Goal: Contribute content: Add original content to the website for others to see

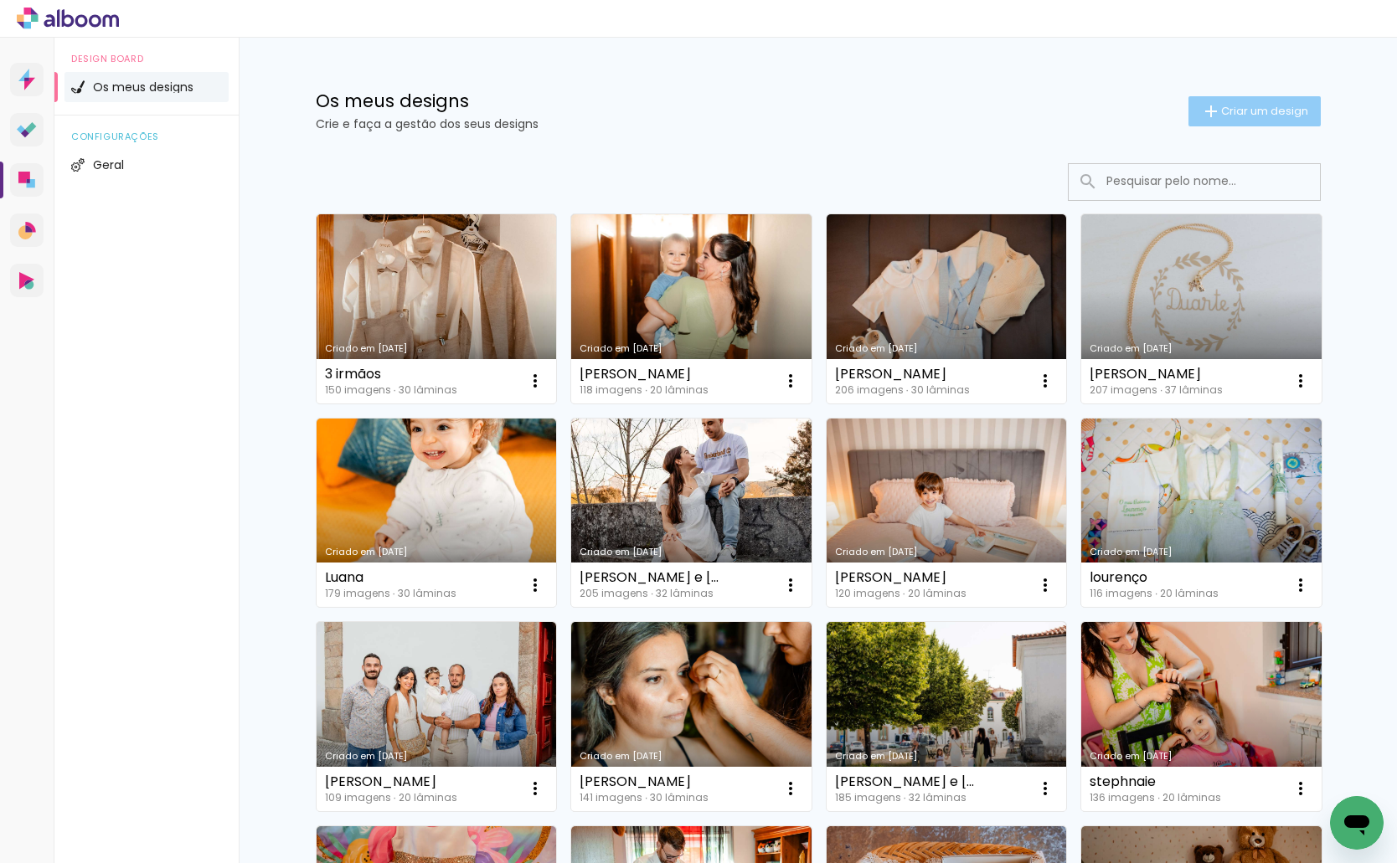
click at [1279, 115] on span "Criar um design" at bounding box center [1264, 111] width 87 height 11
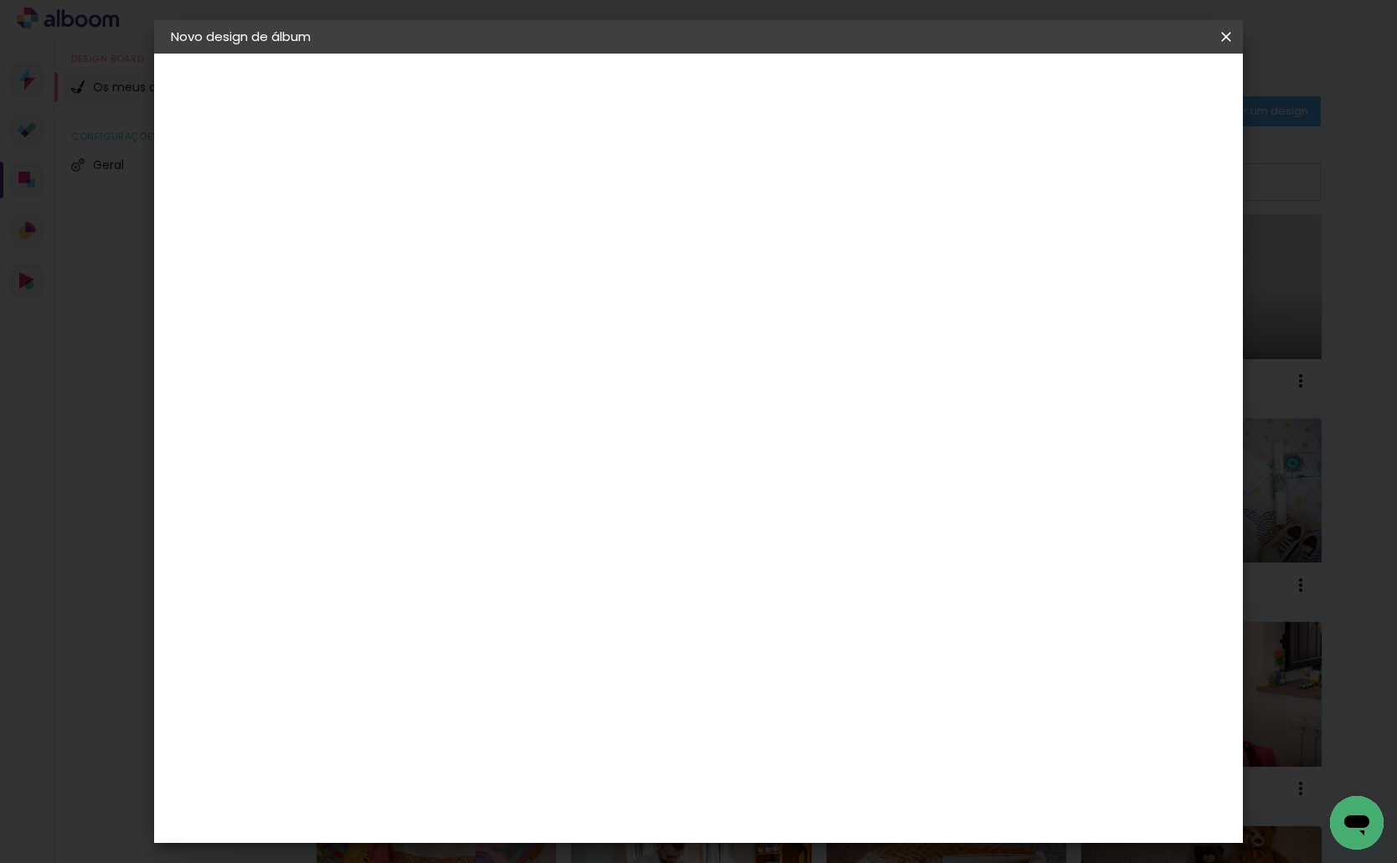
click at [445, 212] on input at bounding box center [445, 225] width 0 height 26
type input "Benedita"
type paper-input "Benedita"
click at [0, 0] on slot "Avançar" at bounding box center [0, 0] width 0 height 0
click at [543, 374] on div "DreambooksPro" at bounding box center [488, 378] width 109 height 13
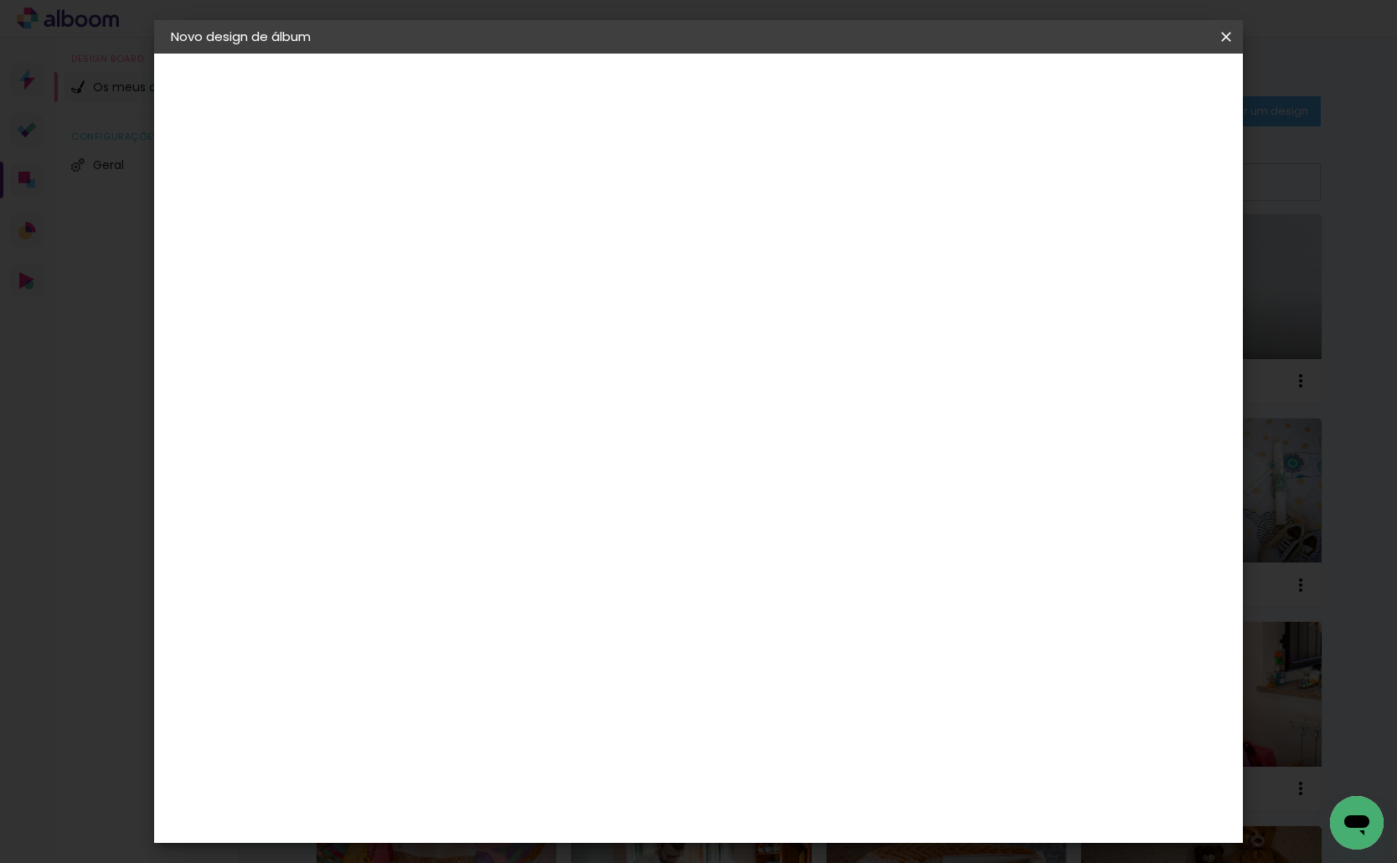
click at [0, 0] on slot "Avançar" at bounding box center [0, 0] width 0 height 0
click at [510, 279] on input "text" at bounding box center [477, 292] width 65 height 26
click at [822, 269] on paper-item "Álbum" at bounding box center [807, 277] width 335 height 33
type input "Álbum"
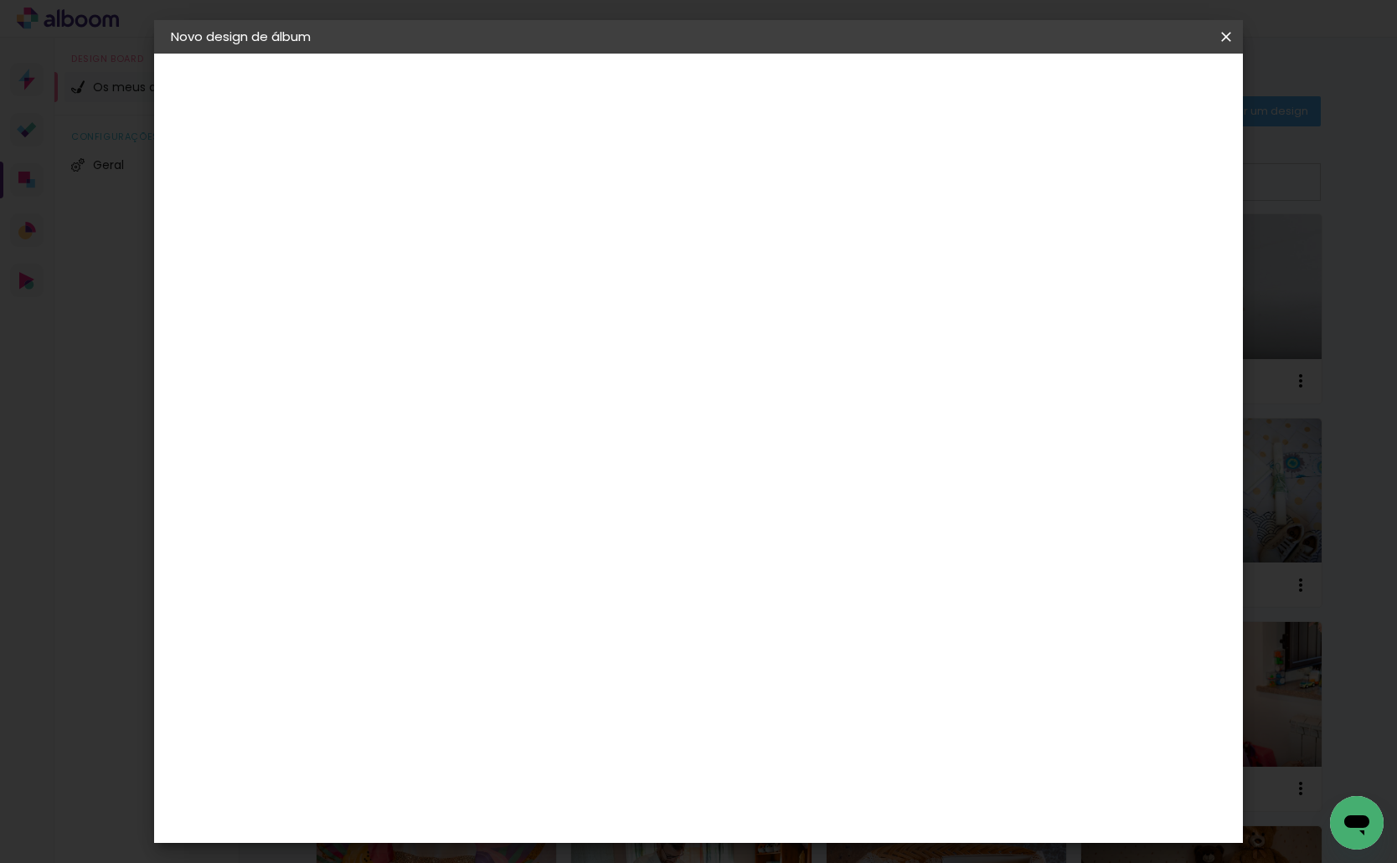
click at [558, 661] on span "30 × 30" at bounding box center [519, 678] width 78 height 34
click at [0, 0] on slot "Avançar" at bounding box center [0, 0] width 0 height 0
click at [1121, 88] on span "Iniciar design" at bounding box center [1083, 89] width 76 height 12
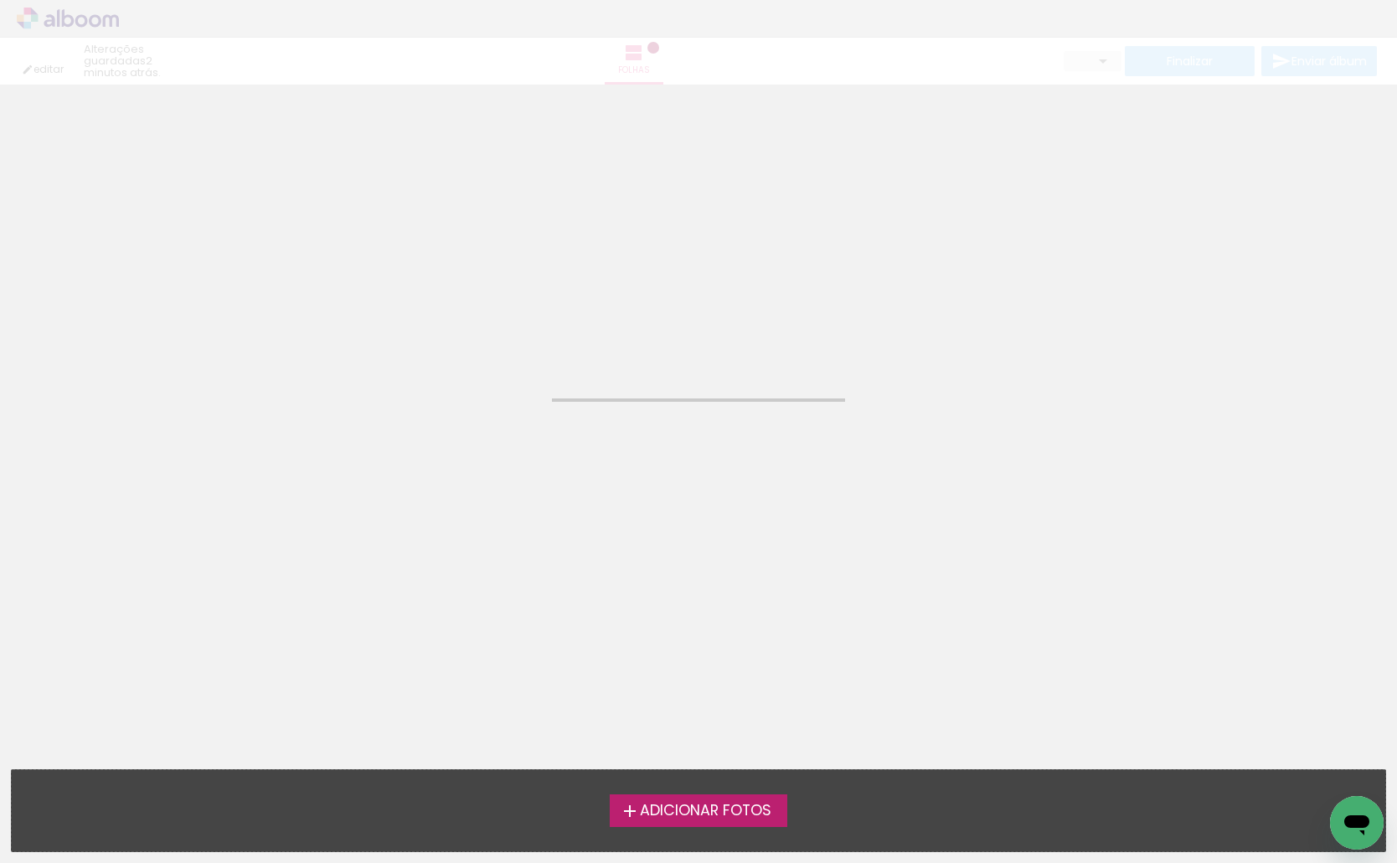
click at [736, 806] on span "Adicionar Fotos" at bounding box center [705, 811] width 131 height 15
click at [0, 0] on input "file" at bounding box center [0, 0] width 0 height 0
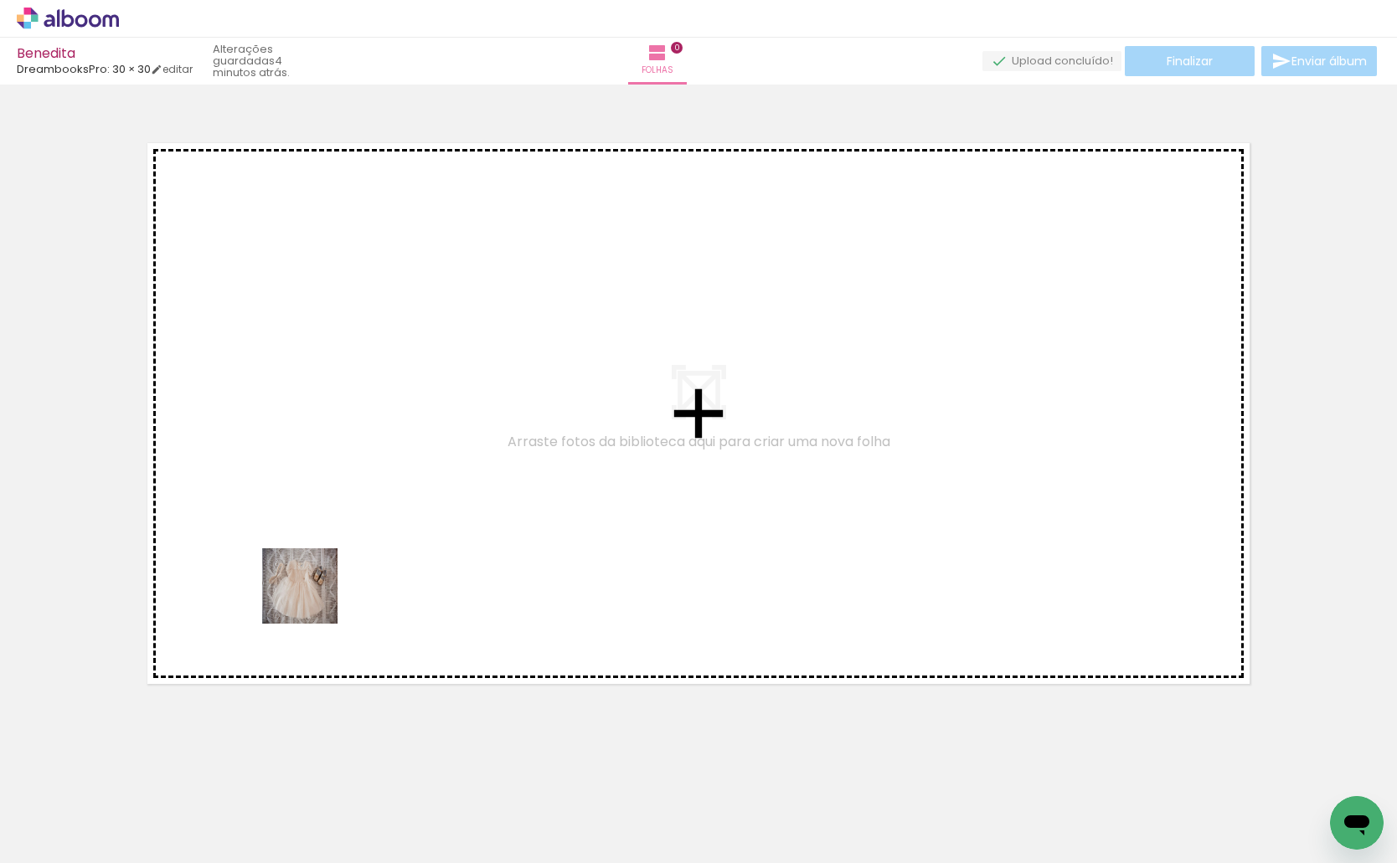
drag, startPoint x: 191, startPoint y: 811, endPoint x: 281, endPoint y: 816, distance: 90.5
click at [314, 595] on quentale-workspace at bounding box center [698, 431] width 1397 height 863
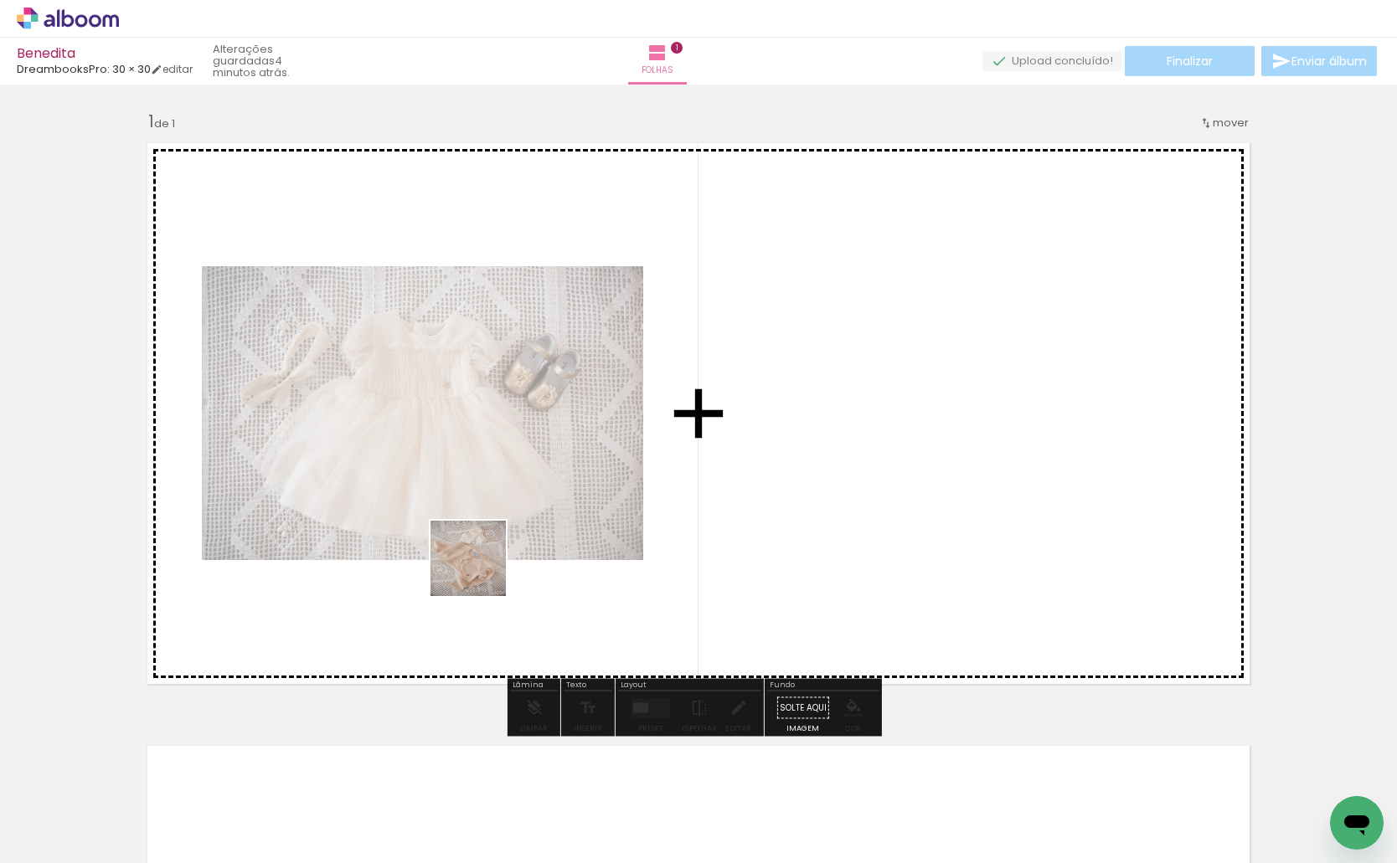
drag, startPoint x: 274, startPoint y: 822, endPoint x: 369, endPoint y: 826, distance: 95.5
click at [484, 567] on quentale-workspace at bounding box center [698, 431] width 1397 height 863
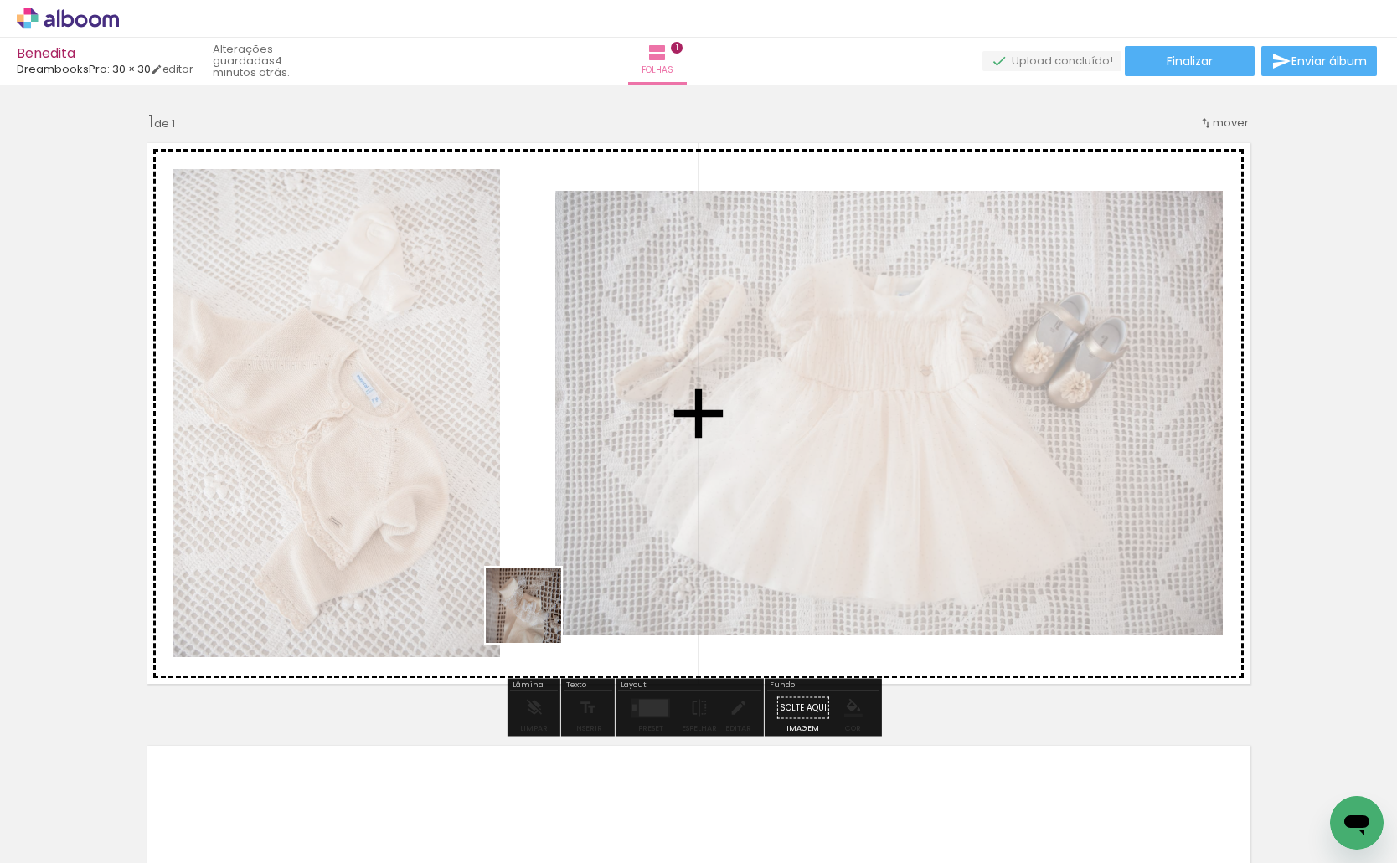
drag, startPoint x: 376, startPoint y: 809, endPoint x: 465, endPoint y: 811, distance: 88.8
click at [548, 592] on quentale-workspace at bounding box center [698, 431] width 1397 height 863
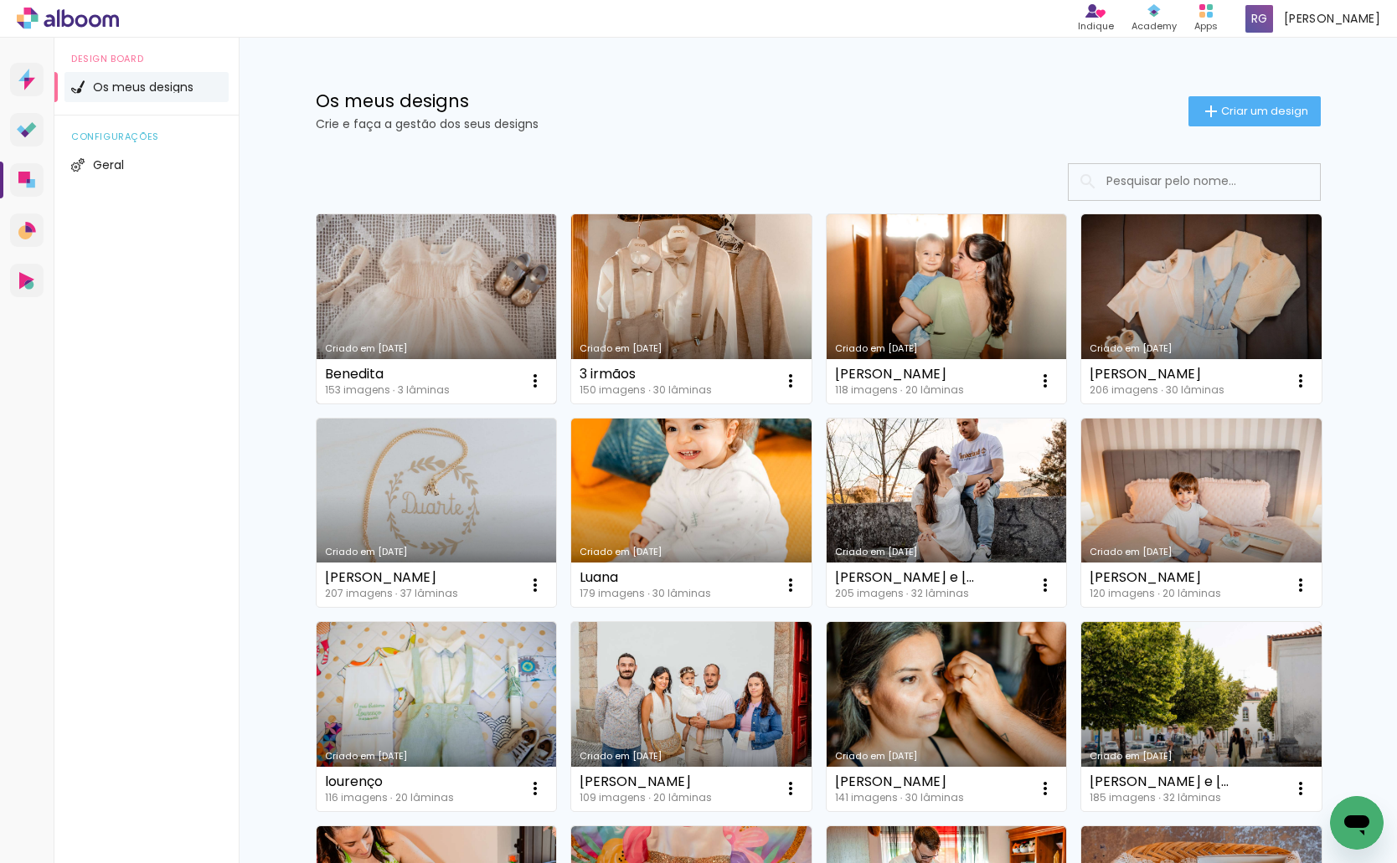
click at [423, 265] on link "Criado em [DATE]" at bounding box center [437, 308] width 240 height 189
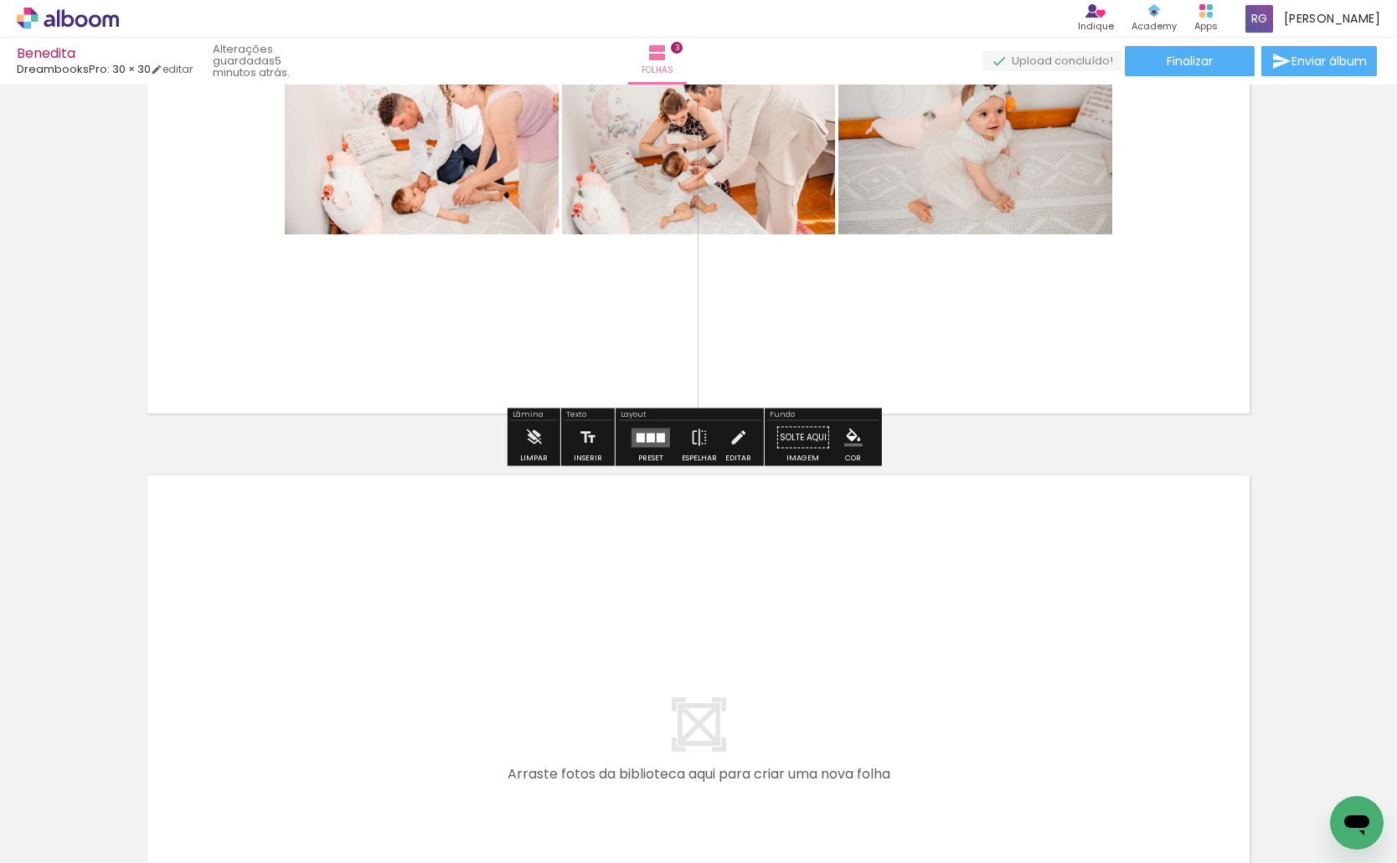
scroll to position [1507, 0]
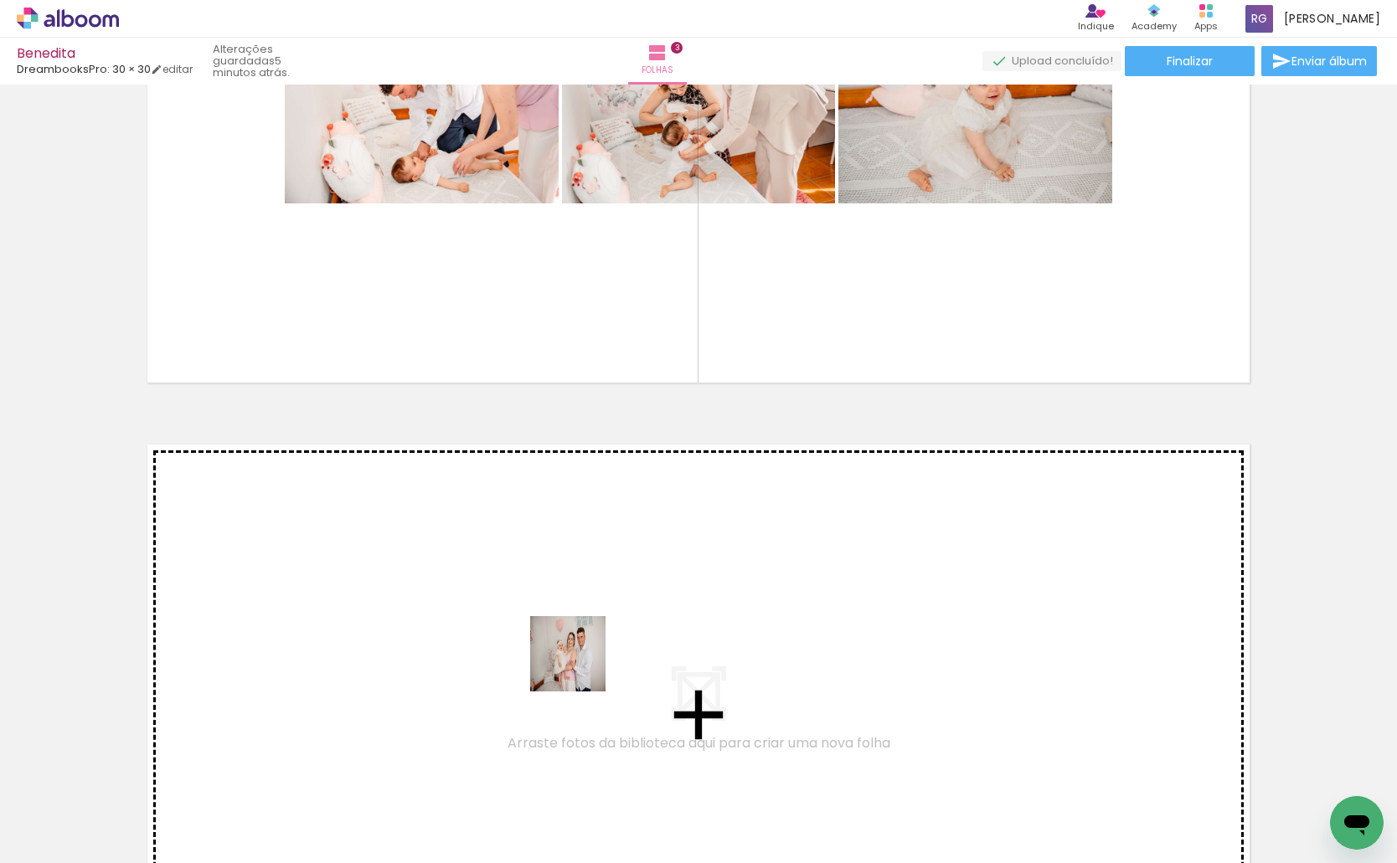
drag, startPoint x: 571, startPoint y: 803, endPoint x: 578, endPoint y: 654, distance: 149.2
click at [578, 654] on quentale-workspace at bounding box center [698, 431] width 1397 height 863
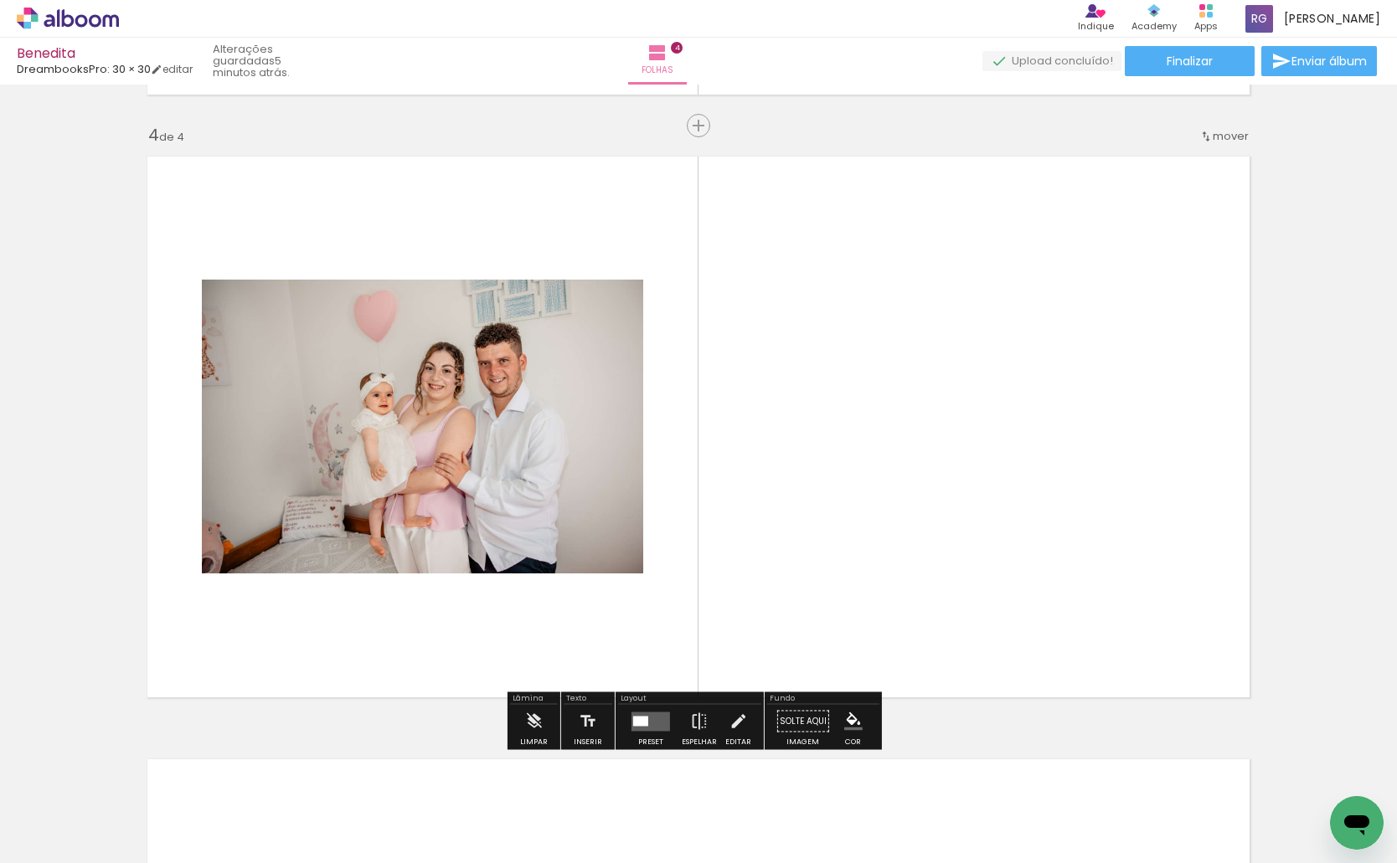
scroll to position [1801, 0]
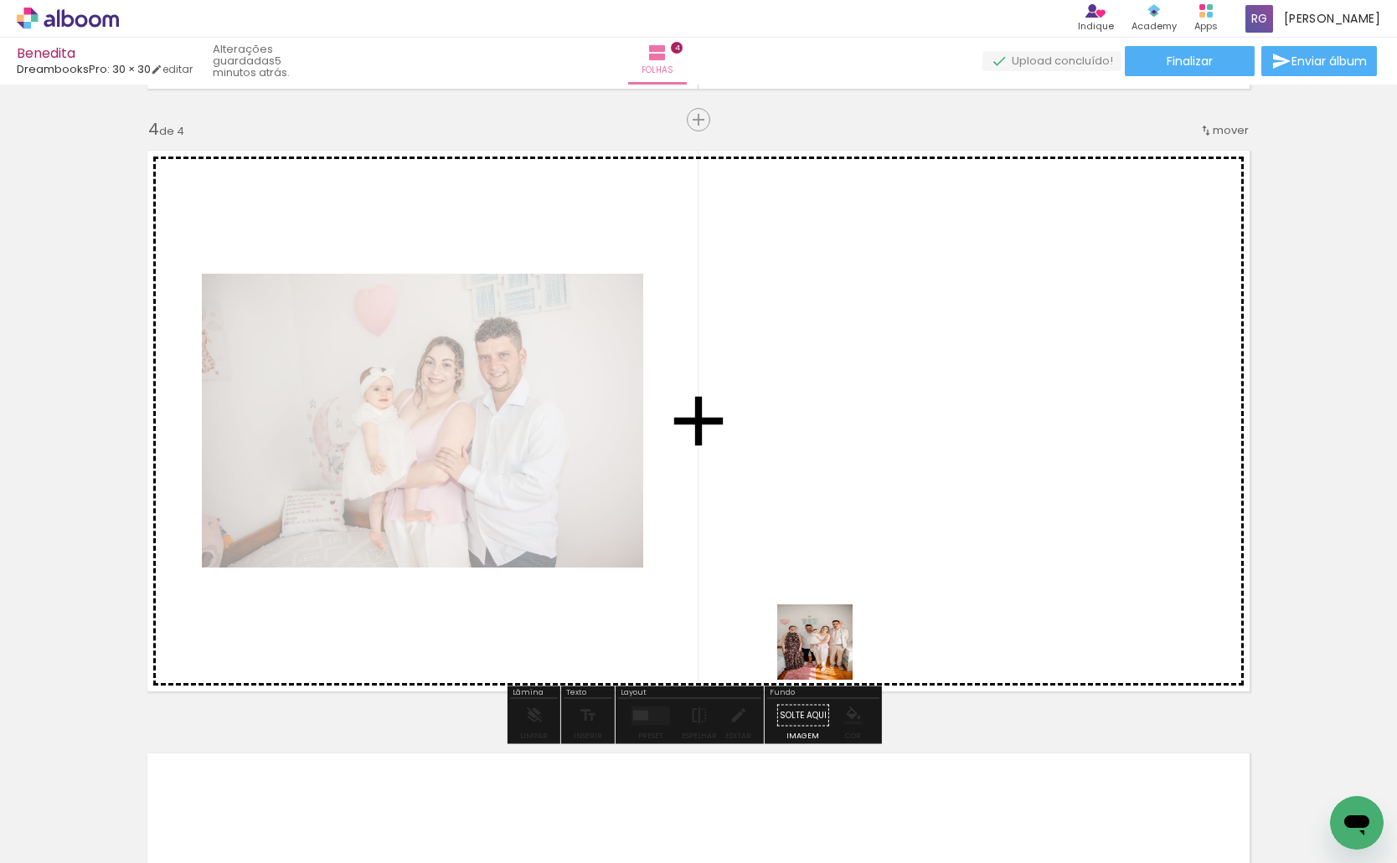
drag, startPoint x: 744, startPoint y: 817, endPoint x: 877, endPoint y: 580, distance: 271.4
click at [877, 580] on quentale-workspace at bounding box center [698, 431] width 1397 height 863
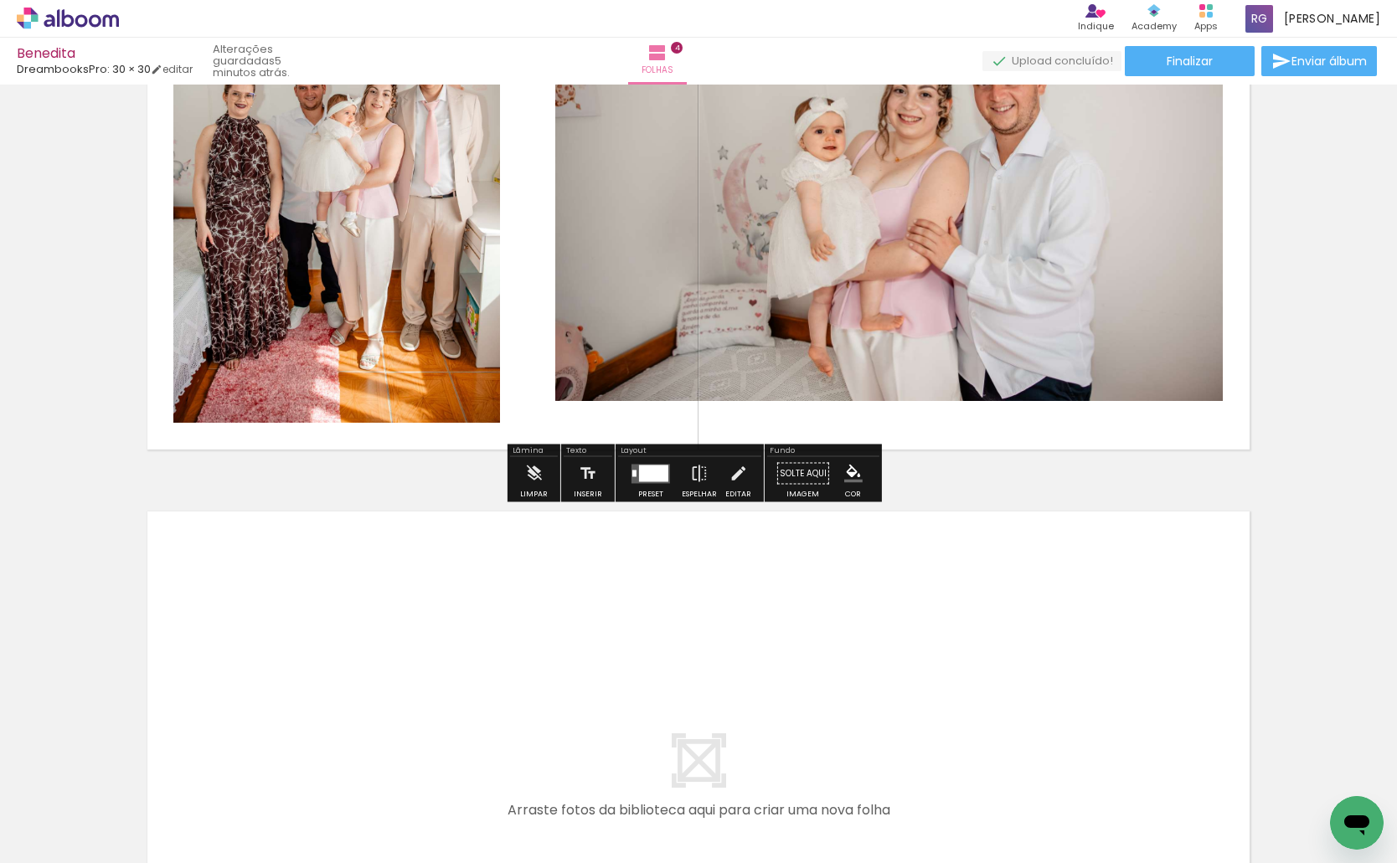
scroll to position [2052, 0]
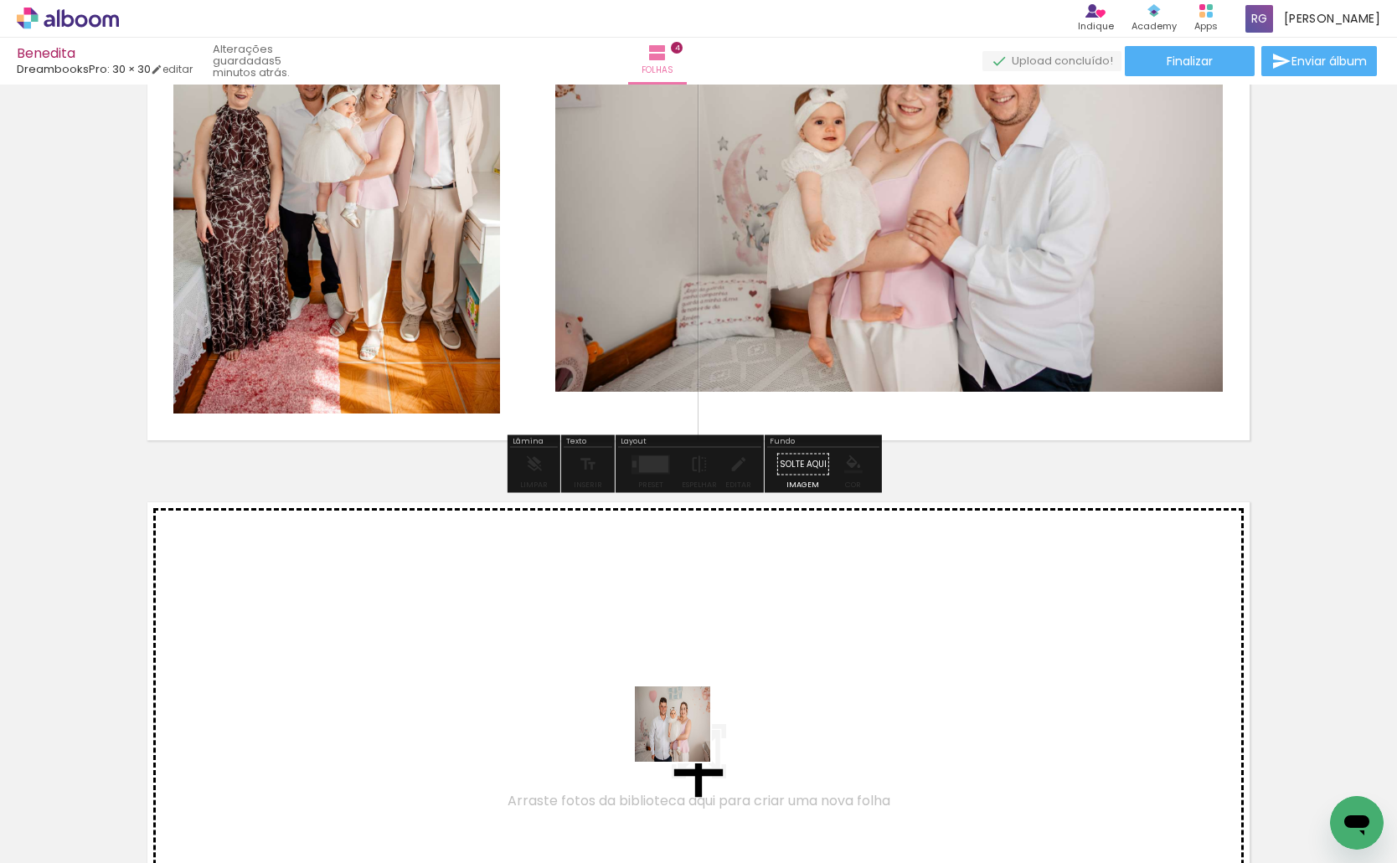
drag, startPoint x: 831, startPoint y: 811, endPoint x: 507, endPoint y: 795, distance: 325.3
click at [518, 651] on quentale-workspace at bounding box center [698, 431] width 1397 height 863
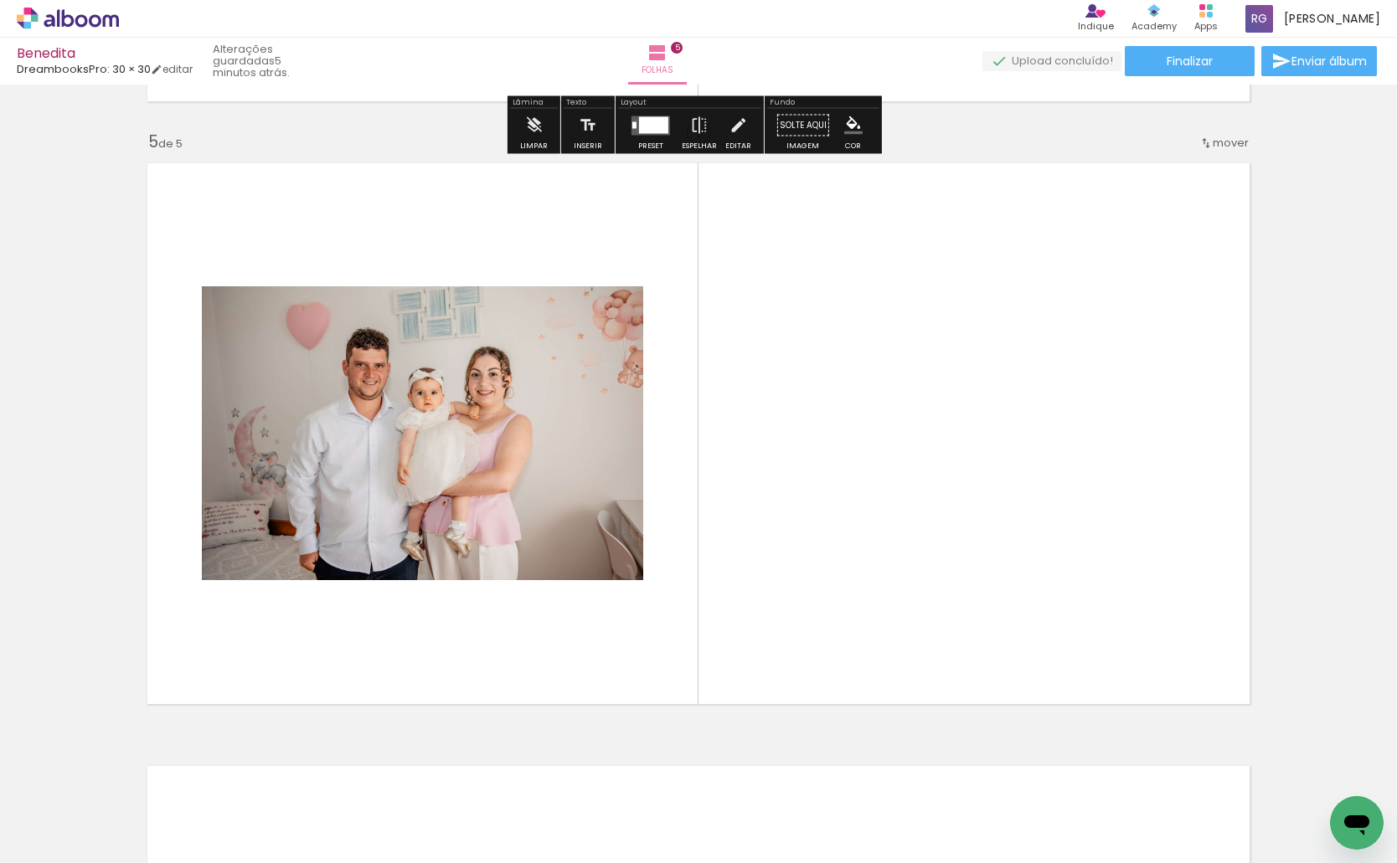
scroll to position [2404, 0]
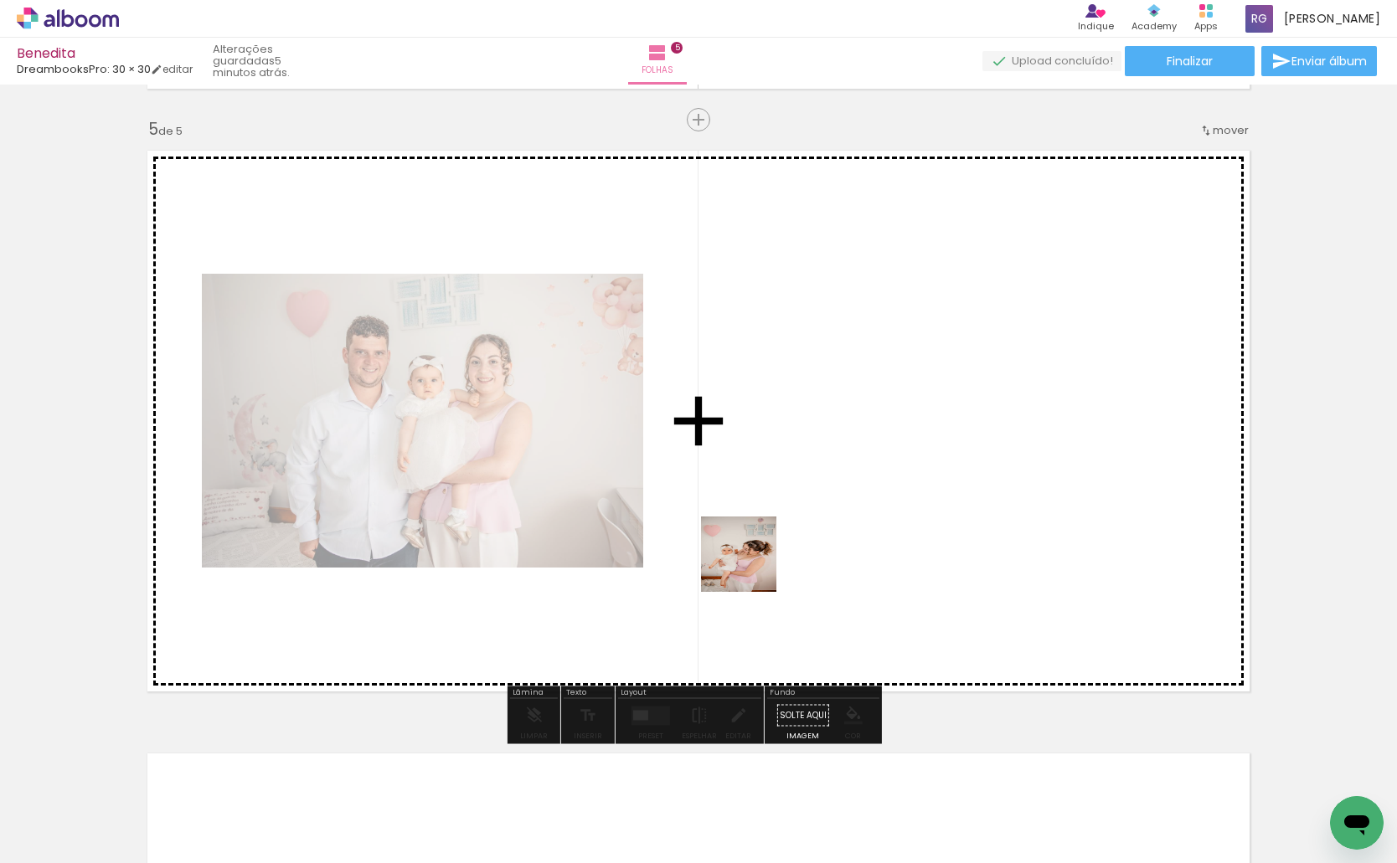
drag, startPoint x: 468, startPoint y: 816, endPoint x: 661, endPoint y: 826, distance: 192.8
click at [816, 507] on quentale-workspace at bounding box center [698, 431] width 1397 height 863
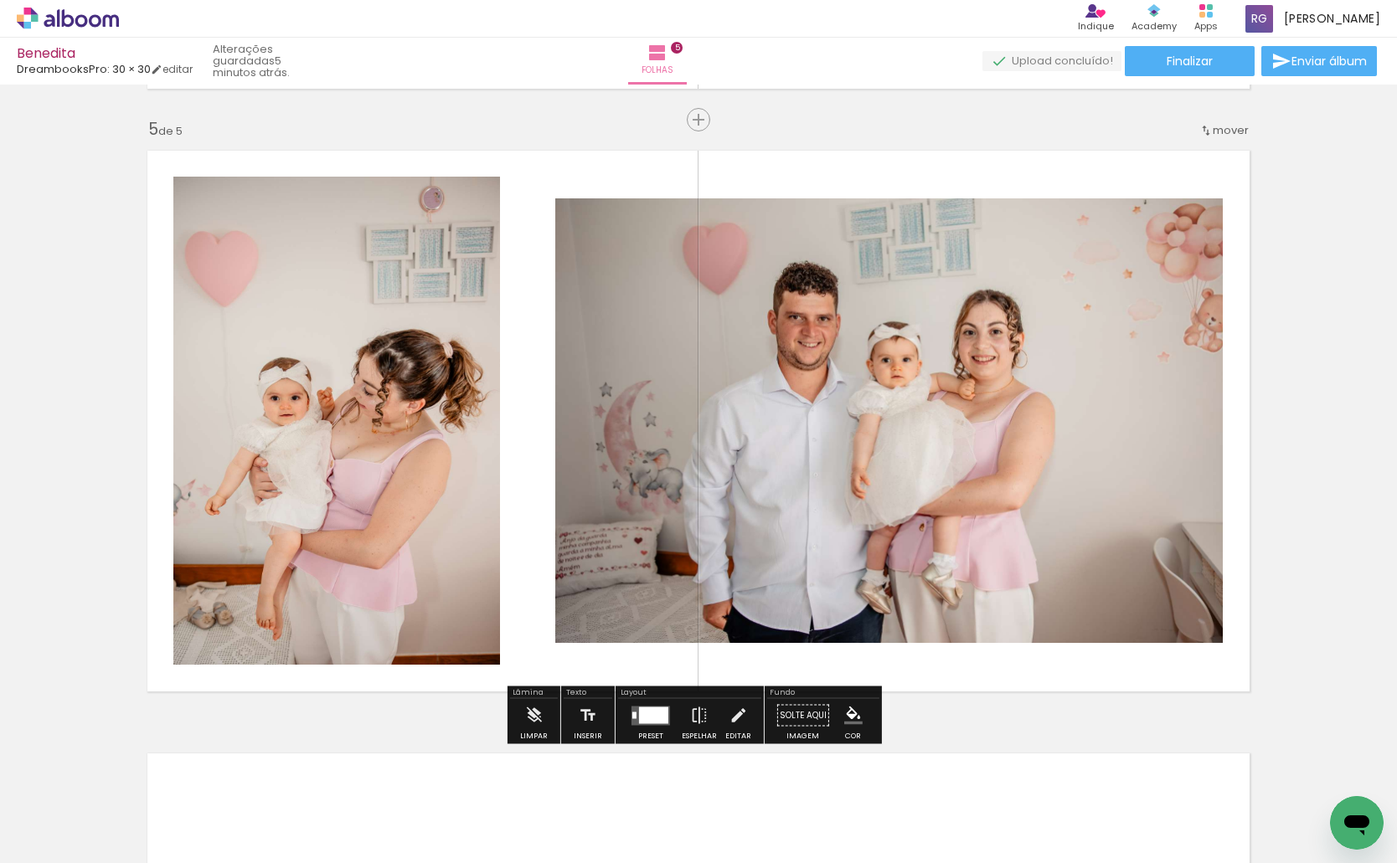
scroll to position [0, 1493]
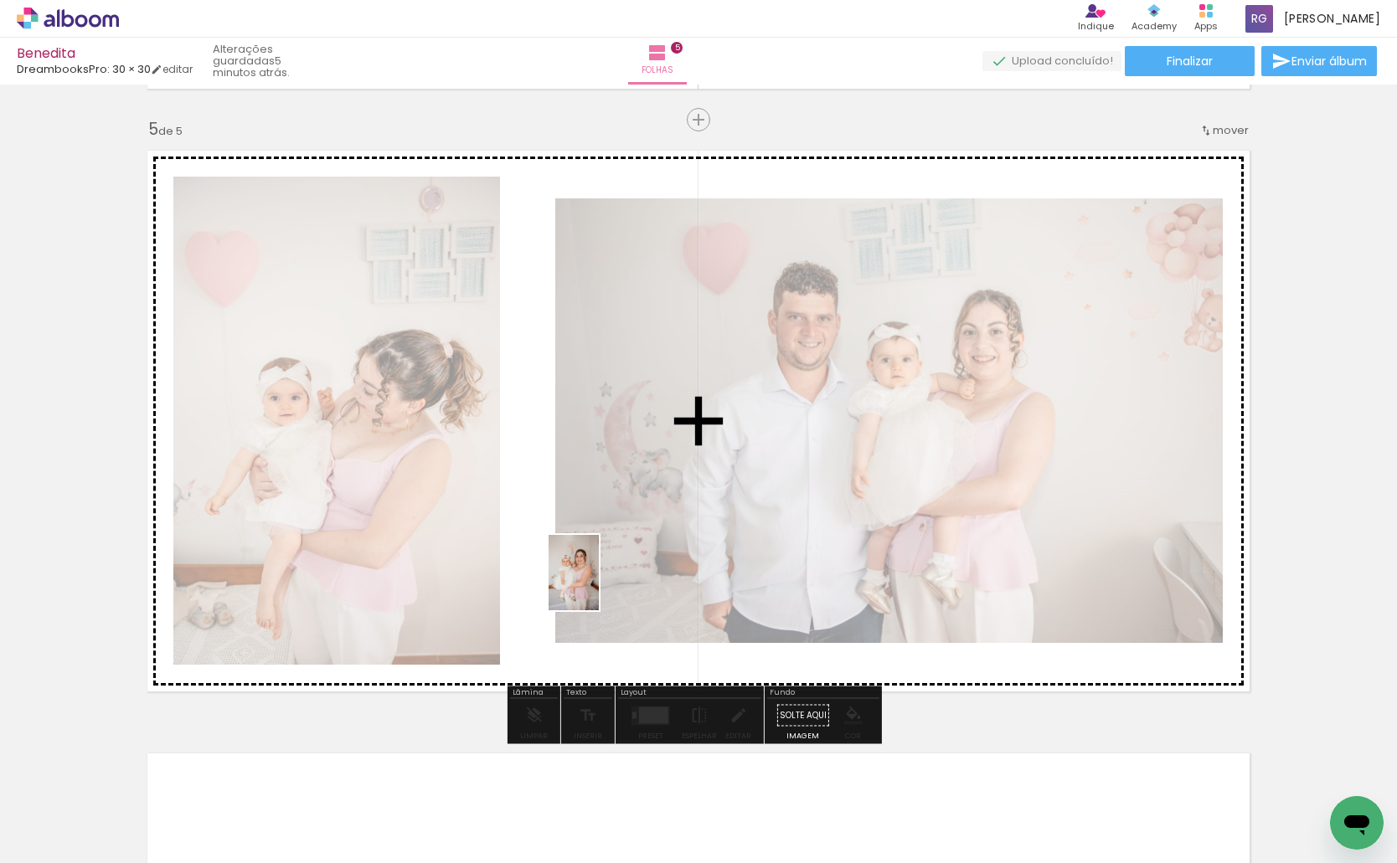
drag, startPoint x: 651, startPoint y: 818, endPoint x: 599, endPoint y: 585, distance: 238.5
click at [599, 585] on quentale-workspace at bounding box center [698, 431] width 1397 height 863
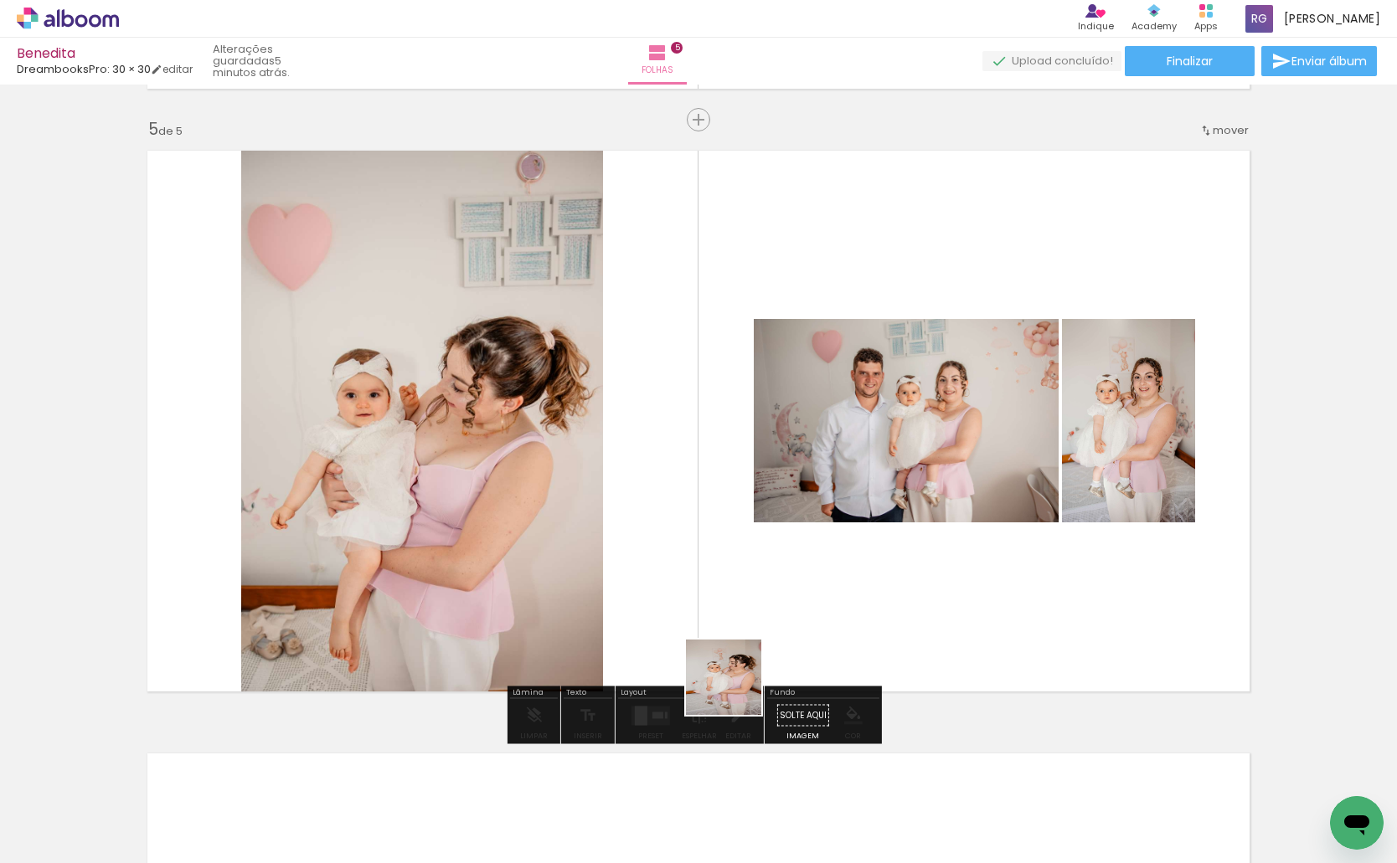
drag, startPoint x: 748, startPoint y: 764, endPoint x: 831, endPoint y: 769, distance: 83.8
click at [718, 619] on quentale-workspace at bounding box center [698, 431] width 1397 height 863
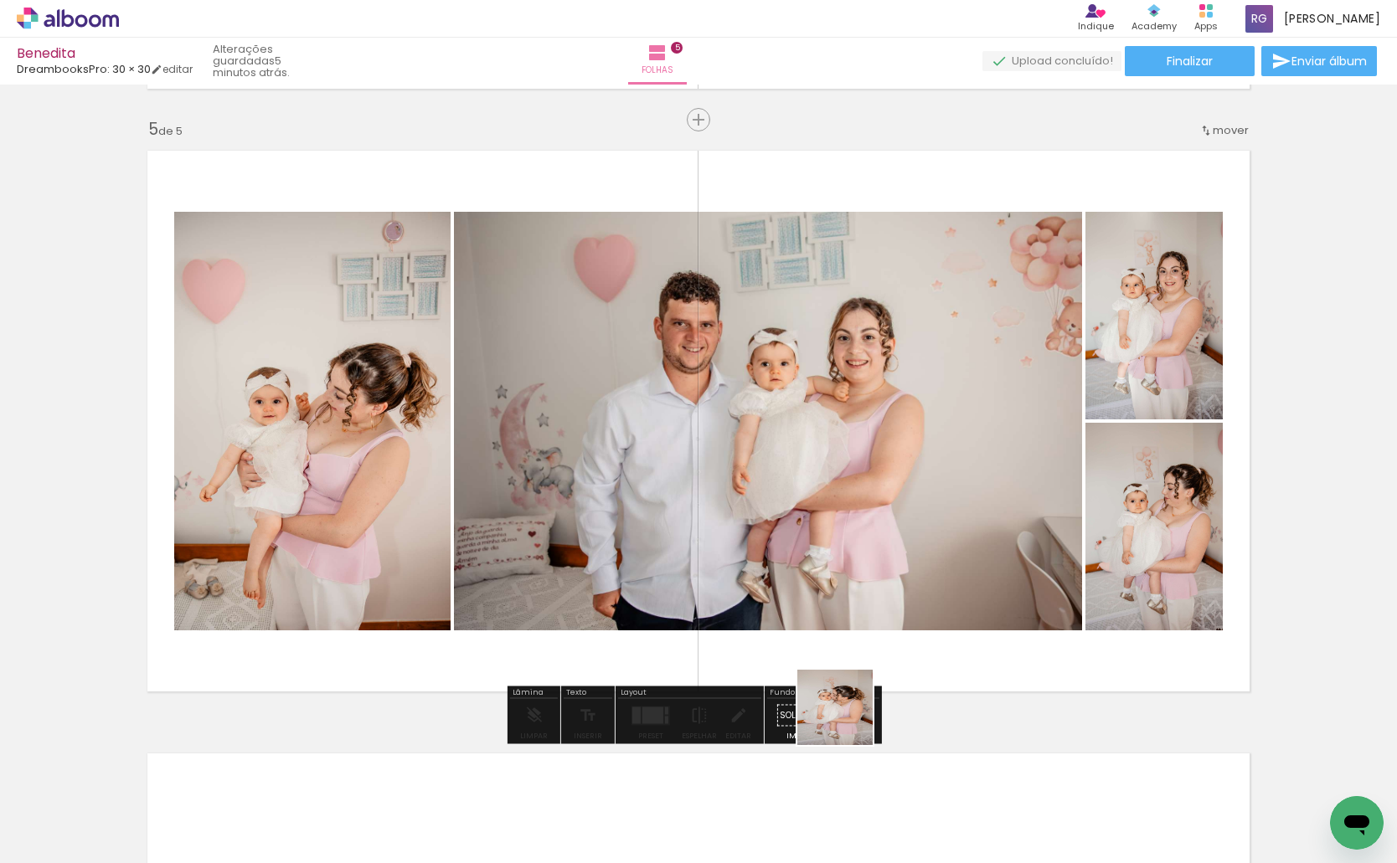
drag, startPoint x: 852, startPoint y: 811, endPoint x: 832, endPoint y: 587, distance: 224.5
click at [832, 587] on quentale-workspace at bounding box center [698, 431] width 1397 height 863
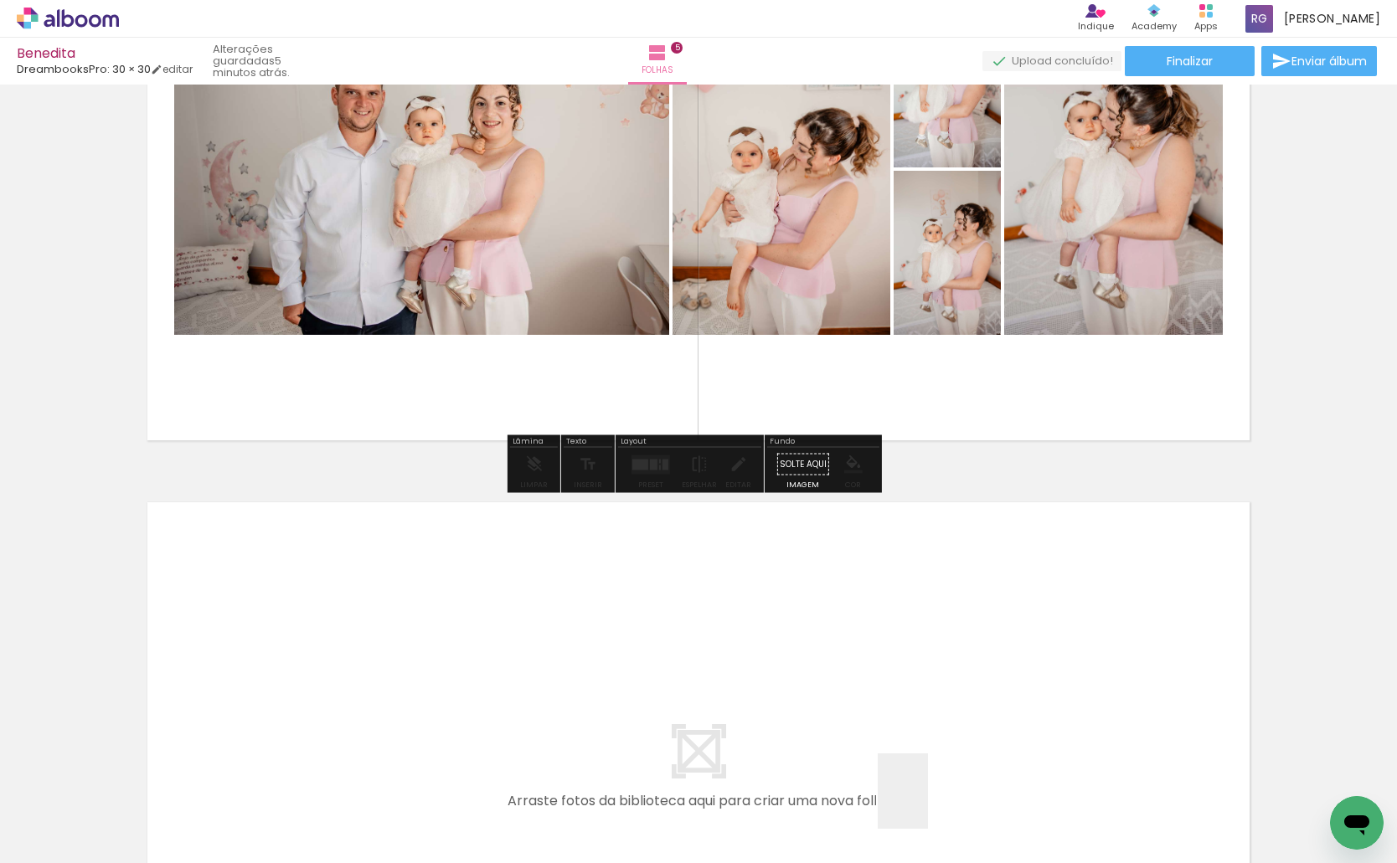
drag, startPoint x: 928, startPoint y: 804, endPoint x: 1042, endPoint y: 835, distance: 118.0
click at [816, 708] on quentale-workspace at bounding box center [698, 431] width 1397 height 863
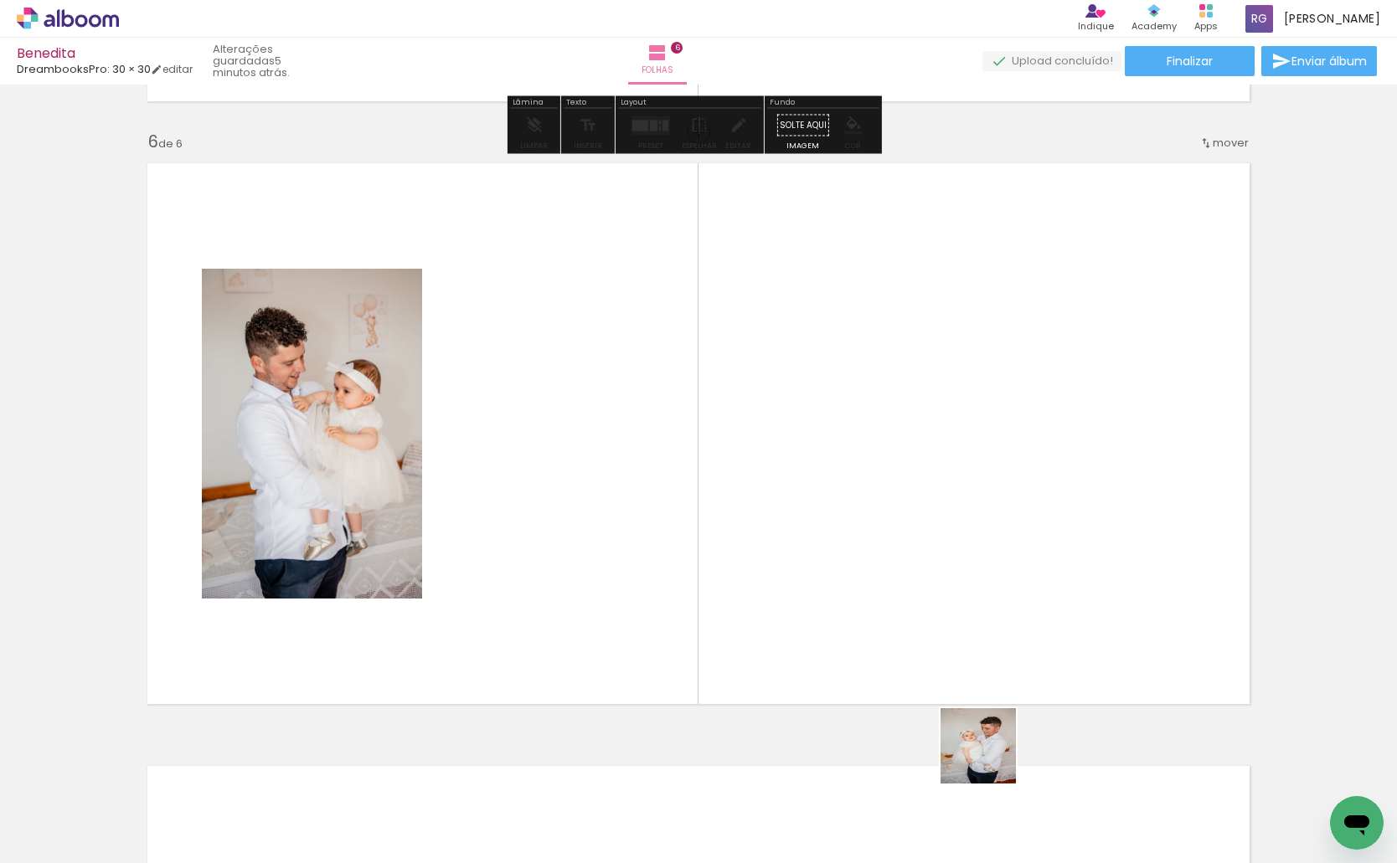
scroll to position [3007, 0]
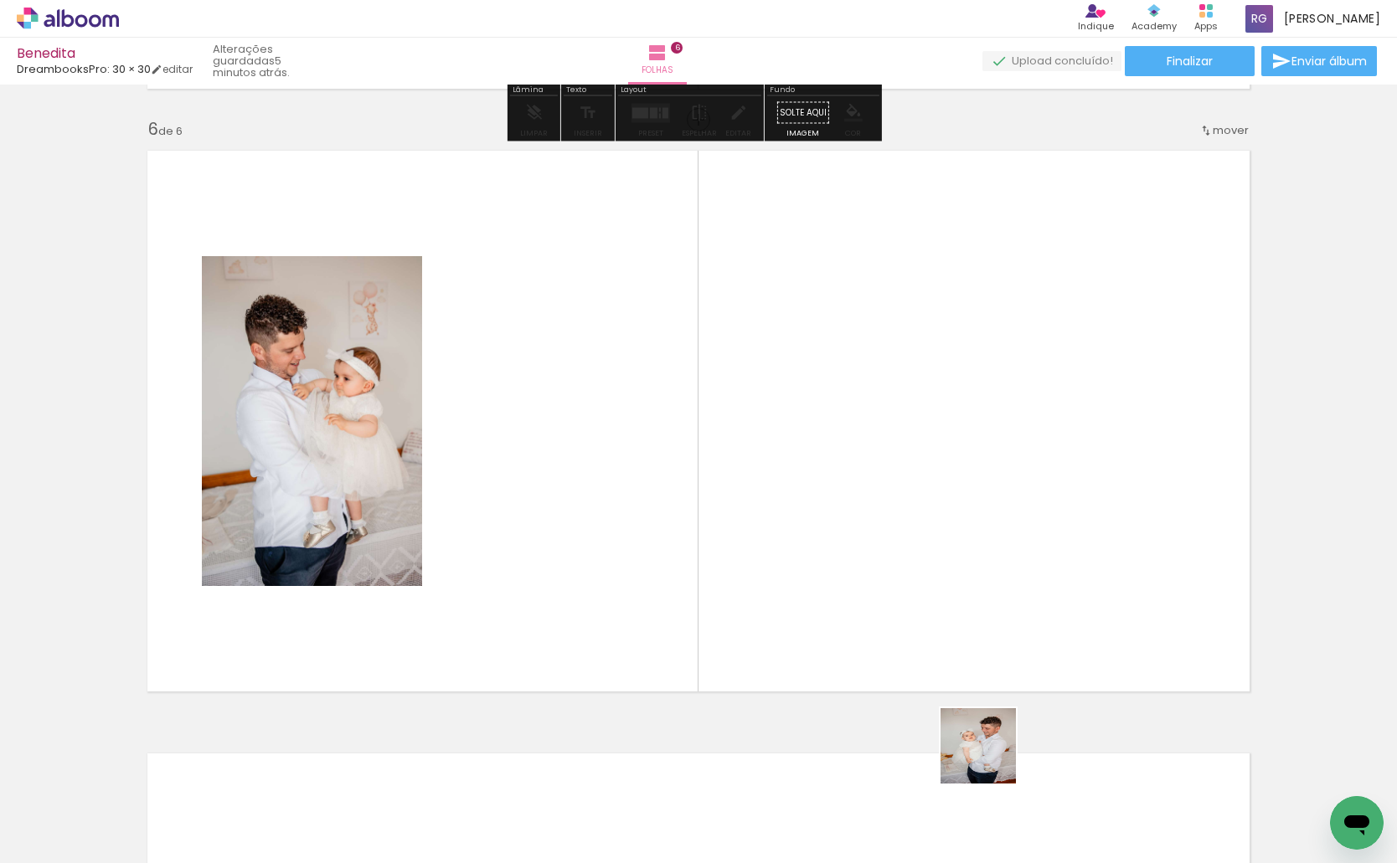
drag, startPoint x: 991, startPoint y: 759, endPoint x: 1132, endPoint y: 780, distance: 143.0
click at [904, 615] on quentale-workspace at bounding box center [698, 431] width 1397 height 863
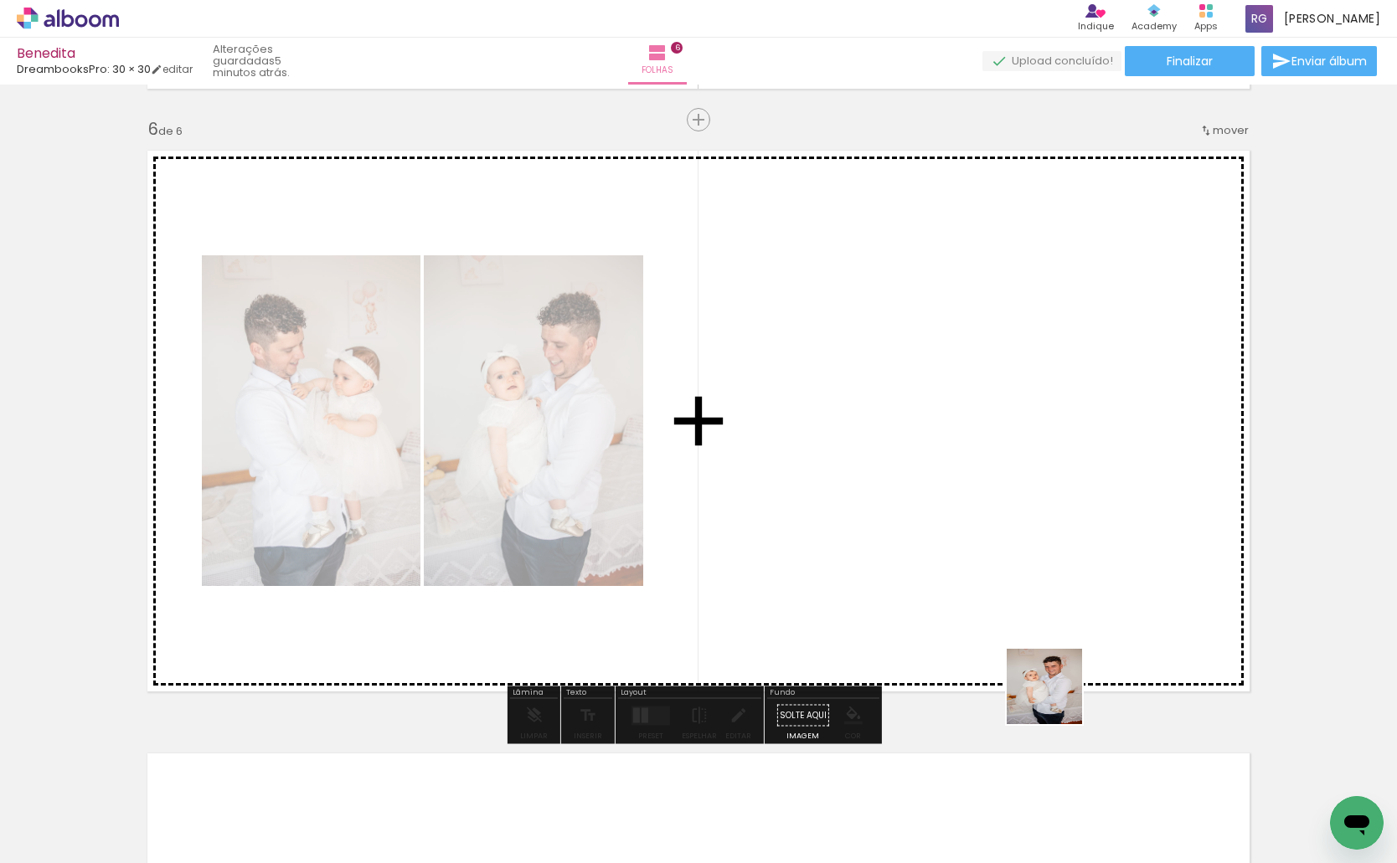
drag, startPoint x: 1125, startPoint y: 811, endPoint x: 932, endPoint y: 548, distance: 326.4
click at [939, 558] on quentale-workspace at bounding box center [698, 431] width 1397 height 863
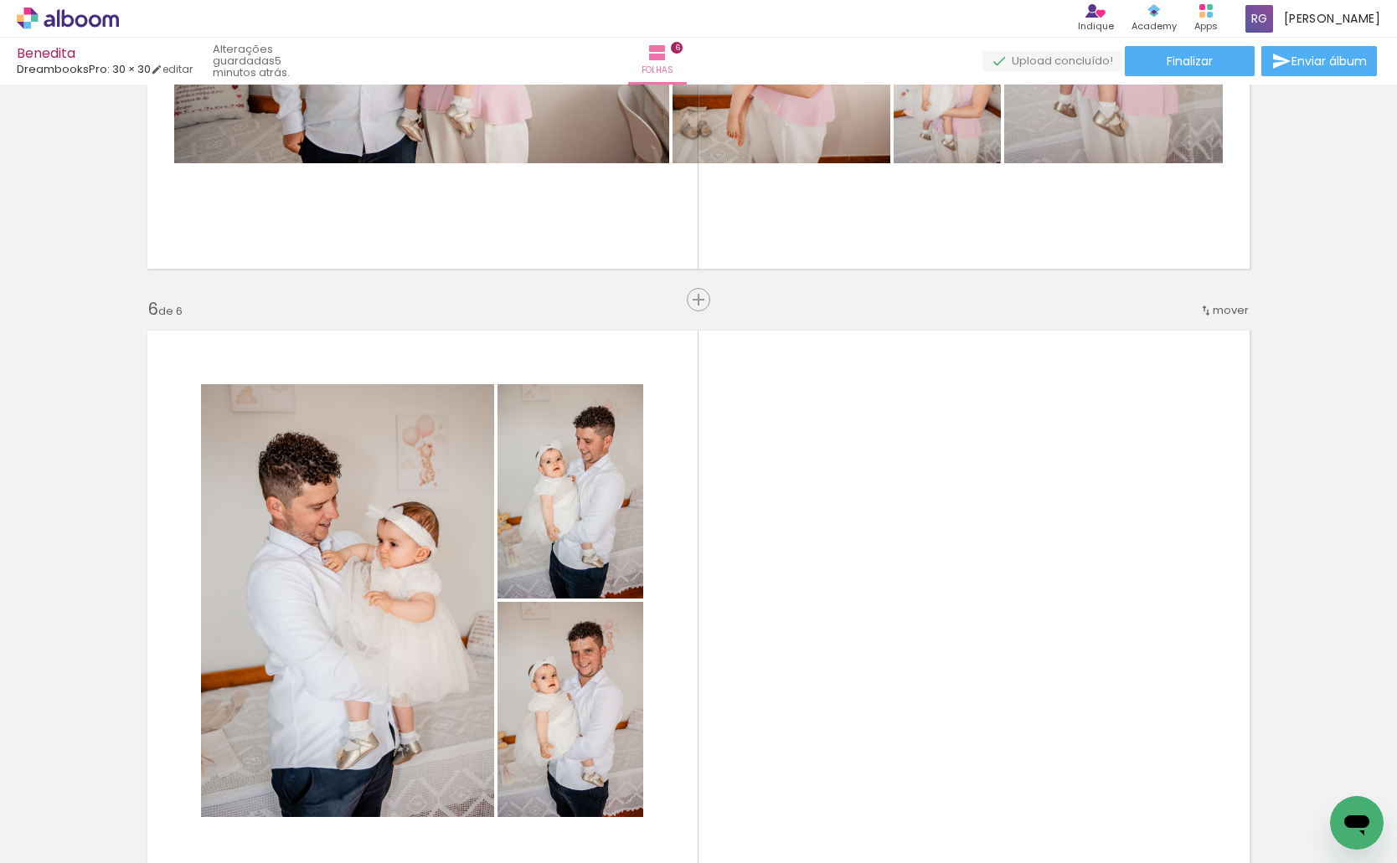
scroll to position [2923, 0]
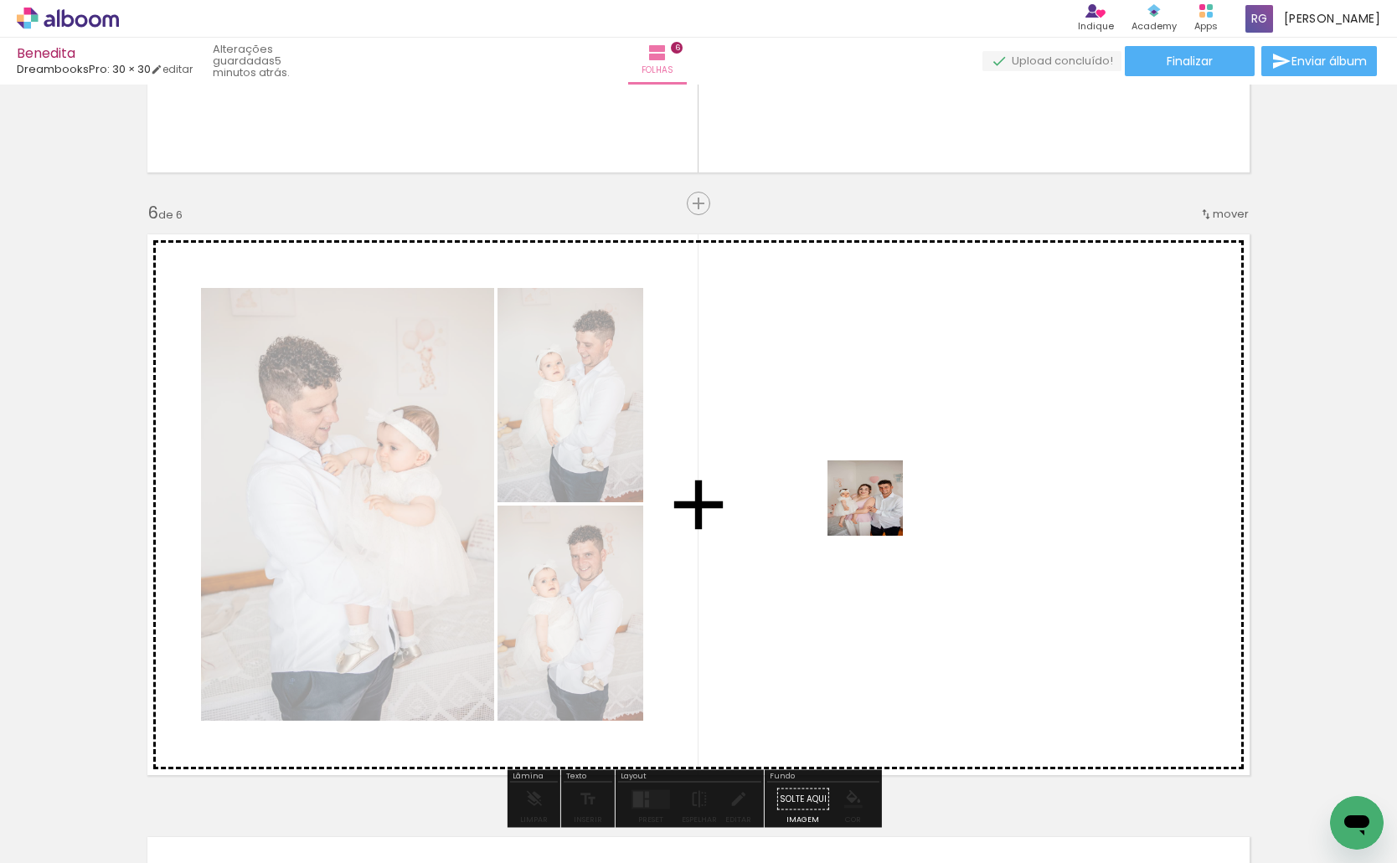
drag, startPoint x: 366, startPoint y: 814, endPoint x: 878, endPoint y: 511, distance: 594.7
click at [878, 511] on quentale-workspace at bounding box center [698, 431] width 1397 height 863
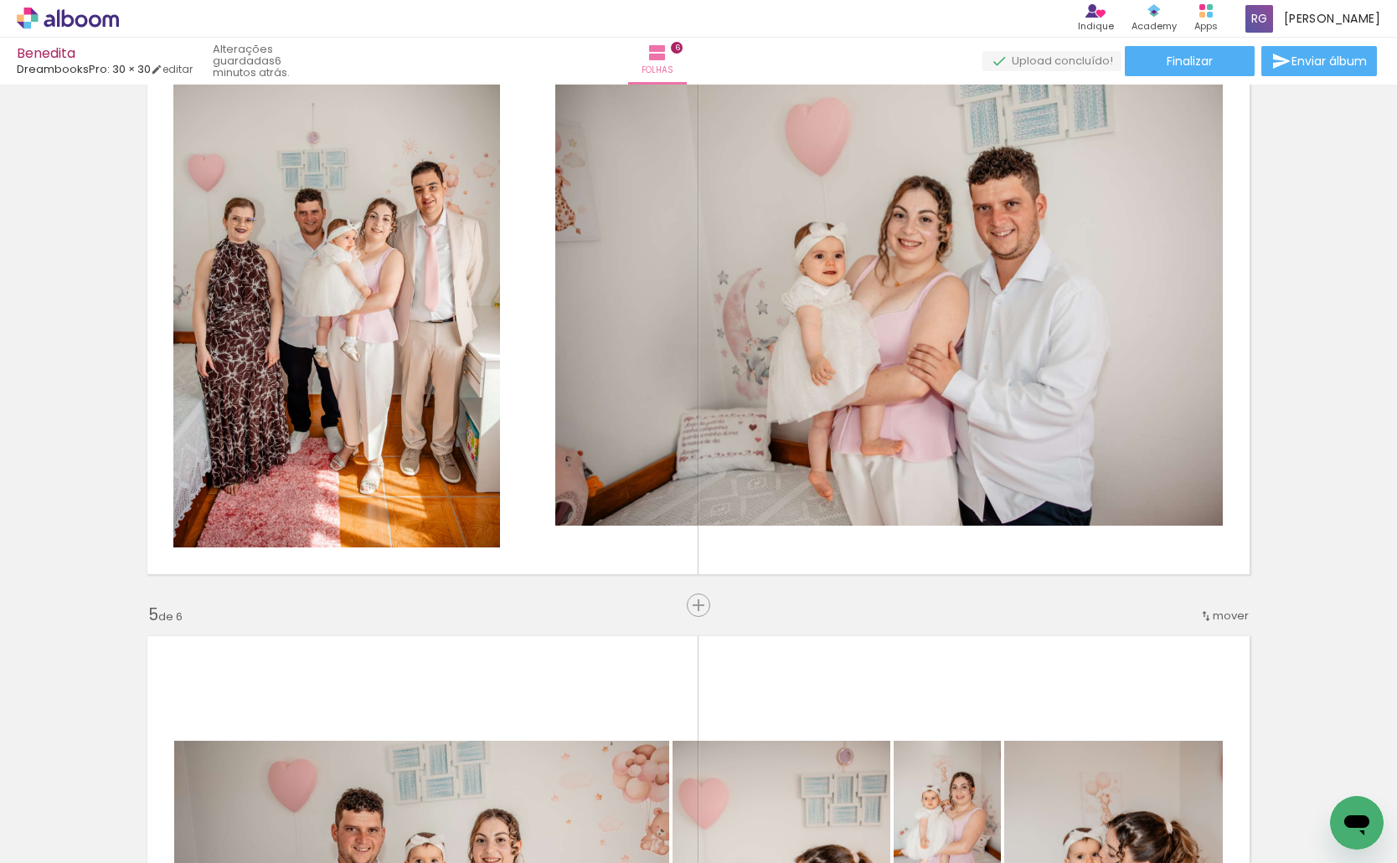
scroll to position [0, 1799]
